Goal: Task Accomplishment & Management: Manage account settings

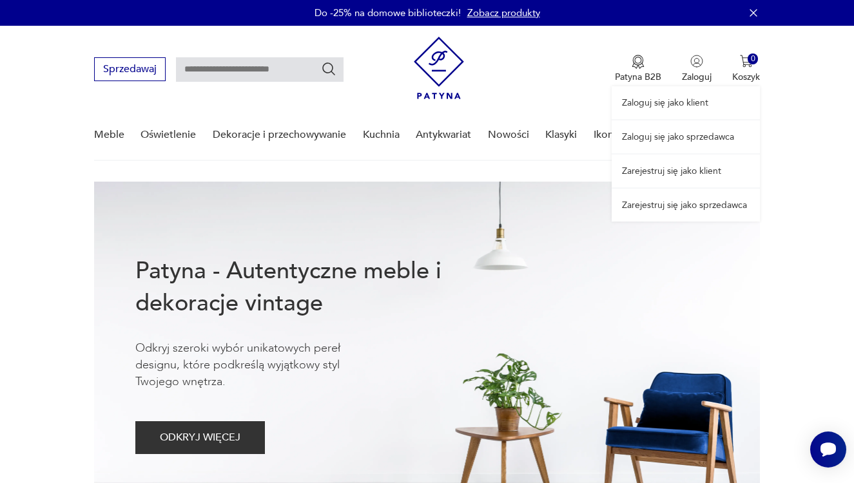
click at [689, 128] on link "Zaloguj się jako sprzedawca" at bounding box center [686, 136] width 148 height 33
click at [676, 135] on link "Zaloguj się jako sprzedawca" at bounding box center [686, 136] width 148 height 33
click at [685, 137] on link "Zaloguj się jako sprzedawca" at bounding box center [686, 136] width 148 height 33
click at [687, 146] on link "Zaloguj się jako sprzedawca" at bounding box center [686, 136] width 148 height 33
